Goal: Manage account settings

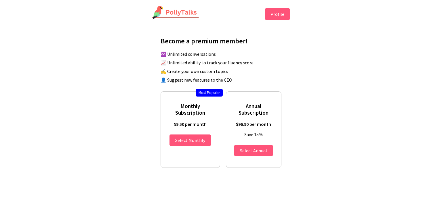
click at [278, 14] on button "Profile" at bounding box center [277, 14] width 25 height 12
